Goal: Navigation & Orientation: Go to known website

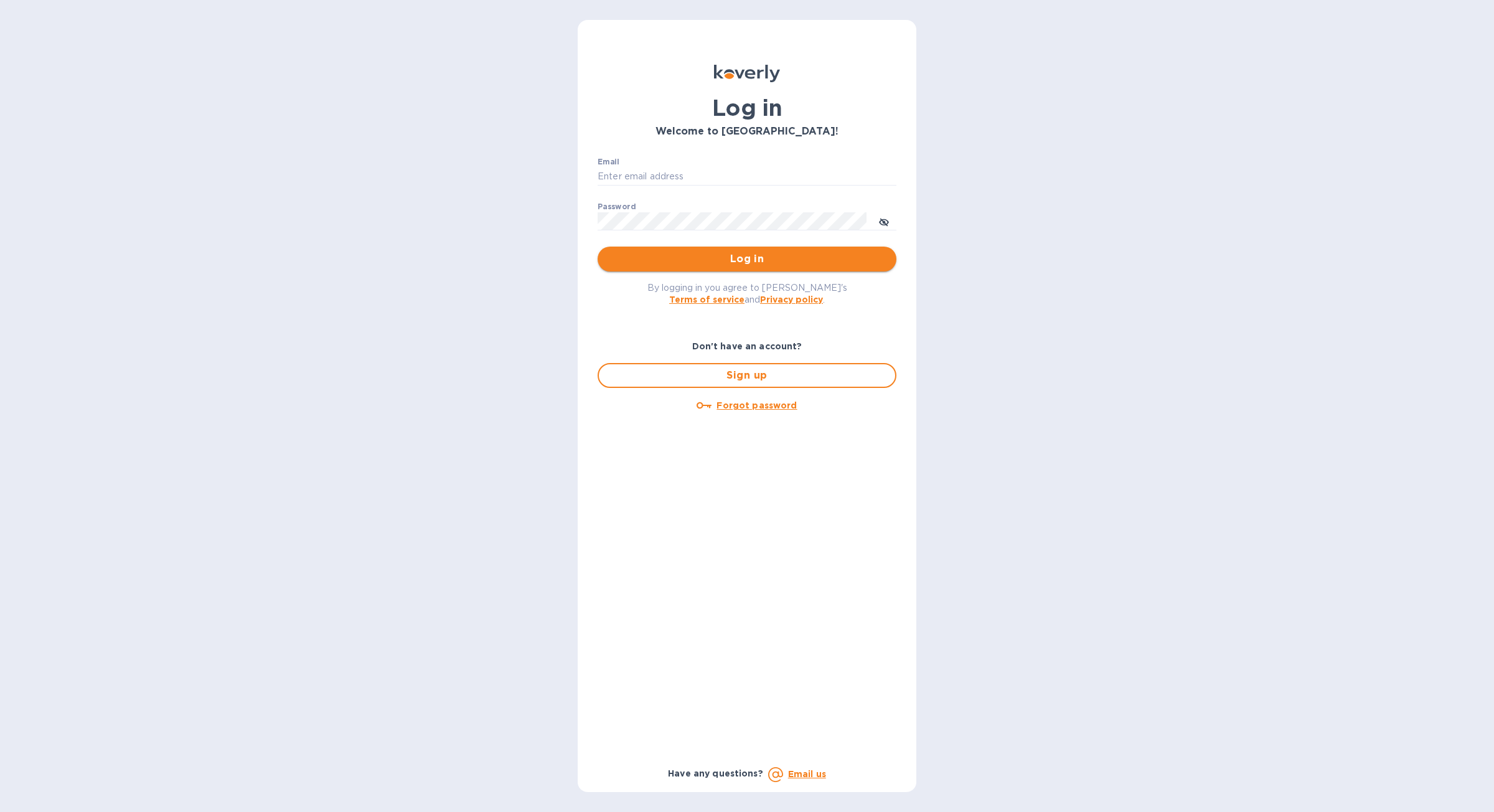
type input "[PERSON_NAME][EMAIL_ADDRESS][DOMAIN_NAME]"
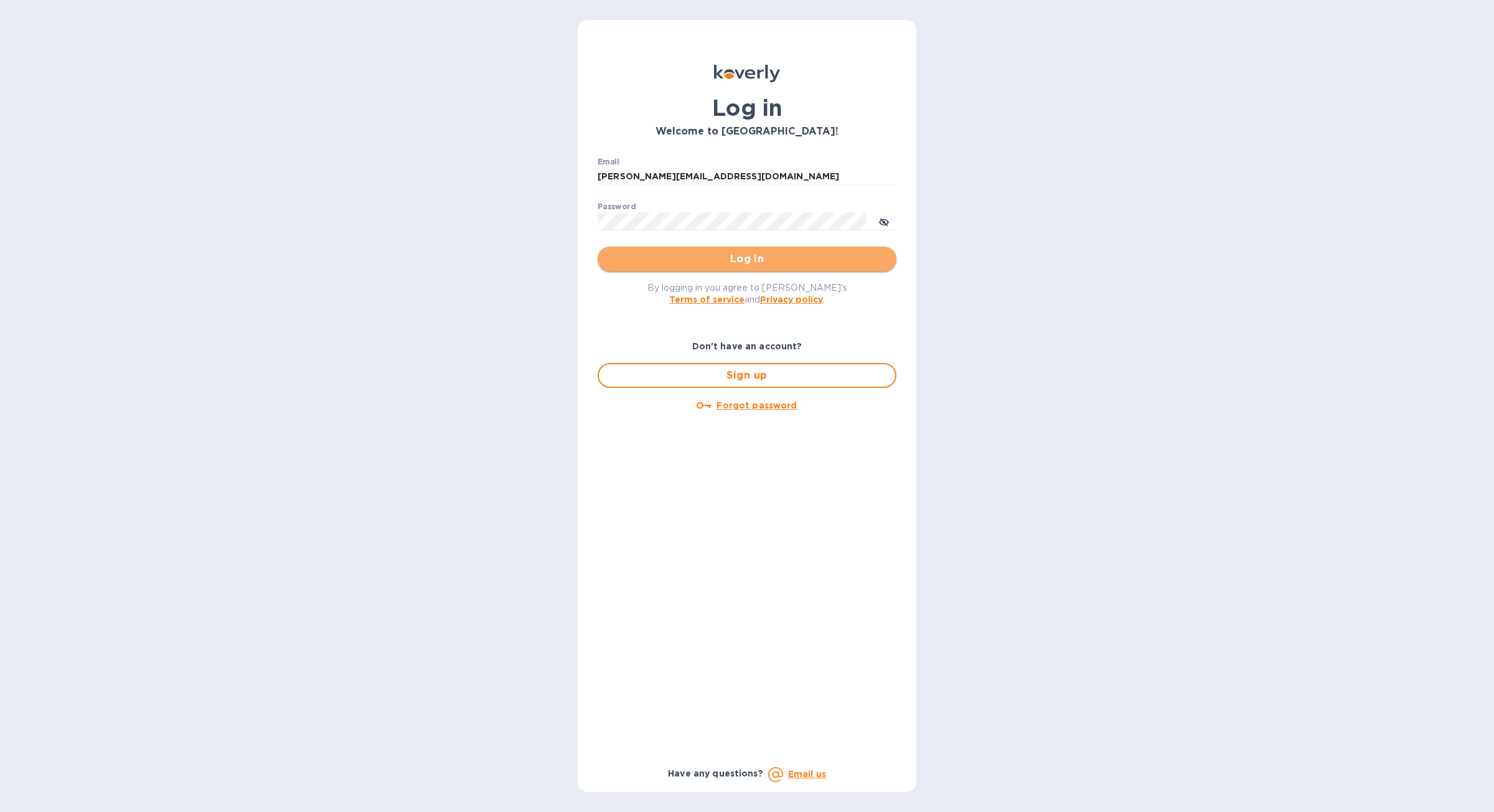
click at [814, 255] on span "Log in" at bounding box center [747, 259] width 279 height 15
